Goal: Communication & Community: Answer question/provide support

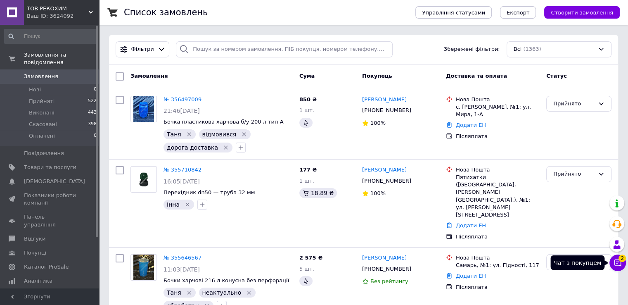
click at [620, 265] on icon at bounding box center [617, 262] width 7 height 7
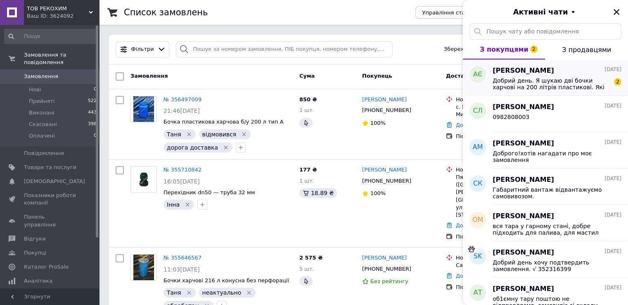
click at [522, 78] on span "Добрий день. Я шукаю дві бочки харчові на 200 літрів пластикові. Які умови яка …" at bounding box center [550, 83] width 117 height 13
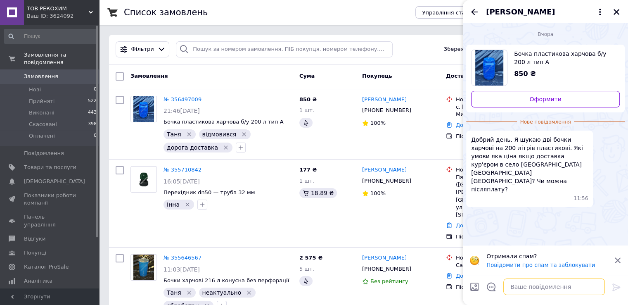
click at [525, 287] on textarea at bounding box center [554, 286] width 102 height 17
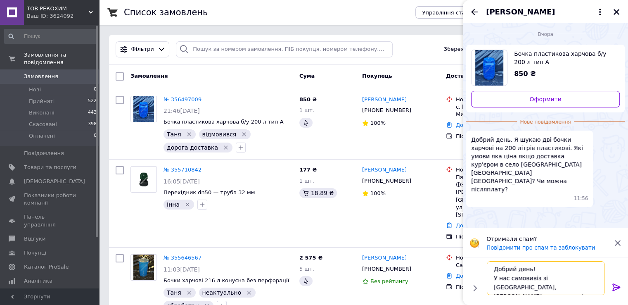
scroll to position [5, 0]
click at [500, 290] on textarea "Добрий день! У нас самовивіз зі [GEOGRAPHIC_DATA], [PERSON_NAME] висилаємо післ…" at bounding box center [546, 278] width 118 height 34
type textarea "Добрий день! У нас самовивіз зі [GEOGRAPHIC_DATA], [PERSON_NAME] висилаємо післ…"
click at [613, 286] on icon at bounding box center [616, 286] width 8 height 7
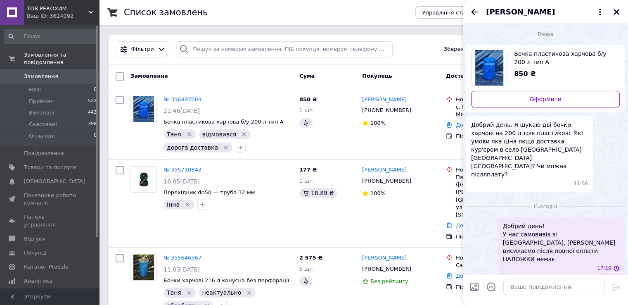
scroll to position [0, 0]
click at [475, 9] on icon "Назад" at bounding box center [474, 12] width 10 height 10
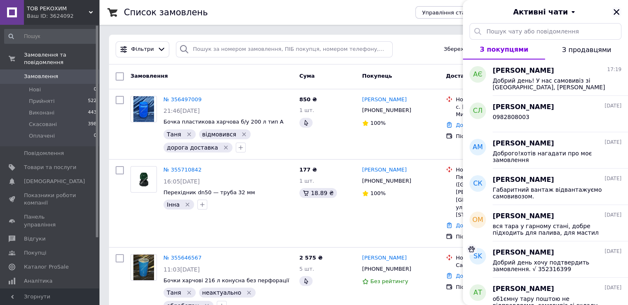
click at [618, 12] on icon "Закрити" at bounding box center [616, 11] width 7 height 7
